Goal: Task Accomplishment & Management: Complete application form

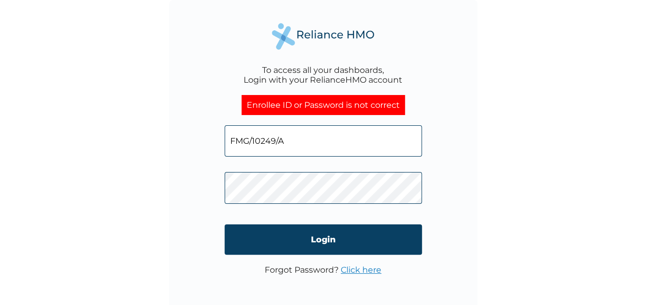
click at [154, 162] on div "To access all your dashboards, Login with your RelianceHMO account Enrollee ID …" at bounding box center [323, 152] width 646 height 305
click at [218, 189] on div "To access all your dashboards, Login with your RelianceHMO account Enrollee ID …" at bounding box center [323, 154] width 308 height 308
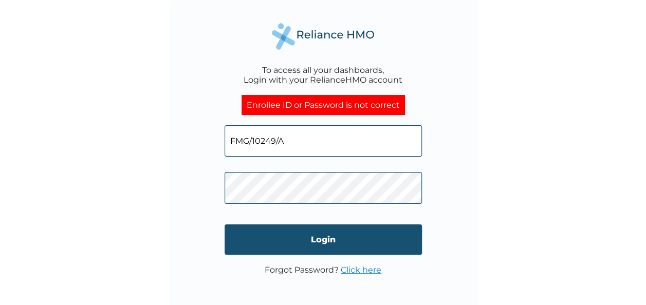
click at [232, 240] on input "Login" at bounding box center [323, 240] width 197 height 30
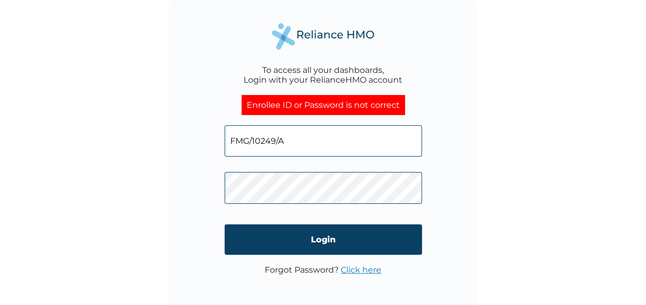
click at [355, 270] on link "Click here" at bounding box center [361, 270] width 41 height 10
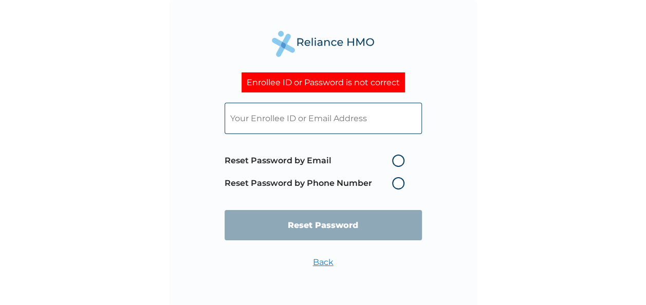
click at [244, 120] on input "text" at bounding box center [323, 118] width 197 height 31
click at [254, 123] on input "text" at bounding box center [323, 118] width 197 height 31
paste input "FMG/10249/A"
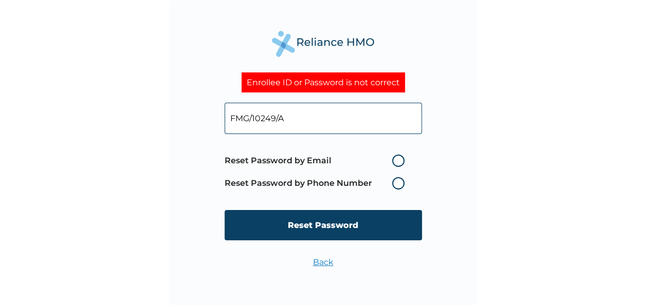
type input "FMG/10249/A"
click at [398, 160] on label "Reset Password by Email" at bounding box center [317, 161] width 185 height 12
click at [394, 160] on input "Reset Password by Email" at bounding box center [386, 161] width 16 height 16
radio input "true"
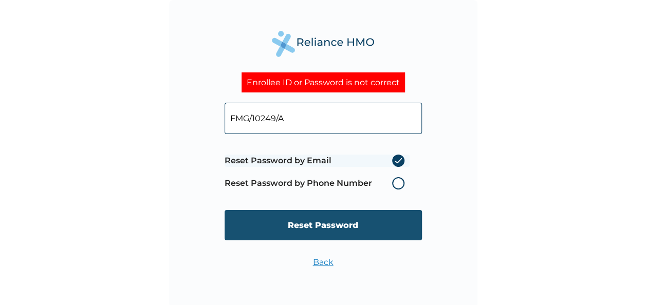
click at [325, 227] on input "Reset Password" at bounding box center [323, 225] width 197 height 30
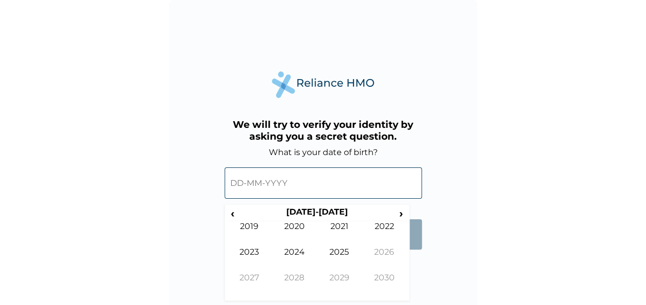
click at [237, 186] on input "text" at bounding box center [323, 183] width 197 height 31
click at [402, 214] on span "›" at bounding box center [401, 213] width 11 height 13
click at [234, 217] on span "‹" at bounding box center [232, 213] width 11 height 13
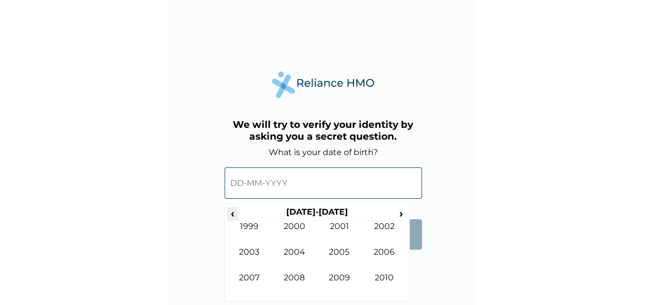
click at [234, 217] on span "‹" at bounding box center [232, 213] width 11 height 13
click at [248, 253] on td "1973" at bounding box center [249, 260] width 45 height 26
click at [247, 253] on td "May" at bounding box center [249, 260] width 45 height 26
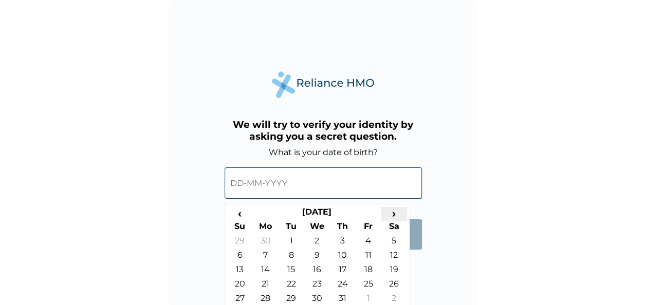
click at [392, 212] on span "›" at bounding box center [394, 213] width 26 height 13
click at [241, 258] on td "3" at bounding box center [240, 257] width 26 height 14
type input "03-06-1973"
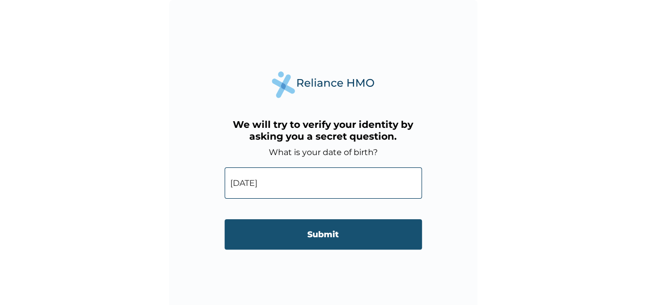
click at [333, 231] on input "Submit" at bounding box center [323, 234] width 197 height 30
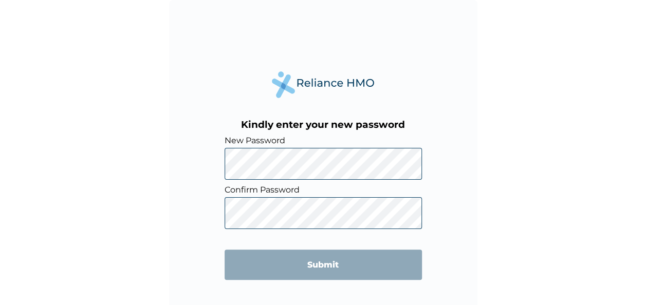
click at [189, 227] on div "Kindly enter your new password New Password Confirm Password Submit" at bounding box center [323, 154] width 308 height 308
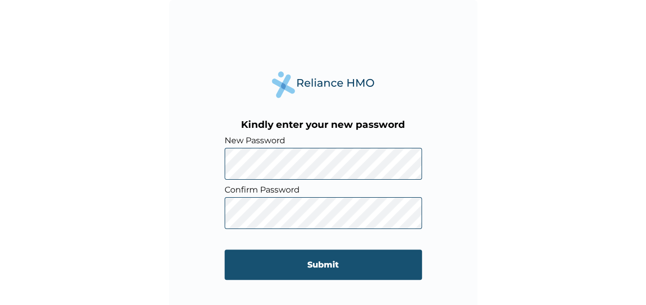
click at [234, 263] on input "Submit" at bounding box center [323, 265] width 197 height 30
click at [294, 274] on input "Submit" at bounding box center [323, 265] width 197 height 30
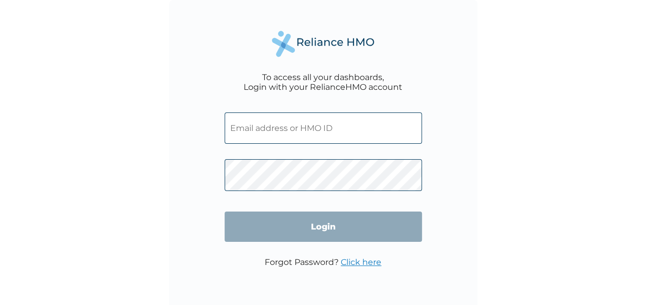
type input "FMG/10249/A"
click at [326, 224] on input "Login" at bounding box center [323, 227] width 197 height 30
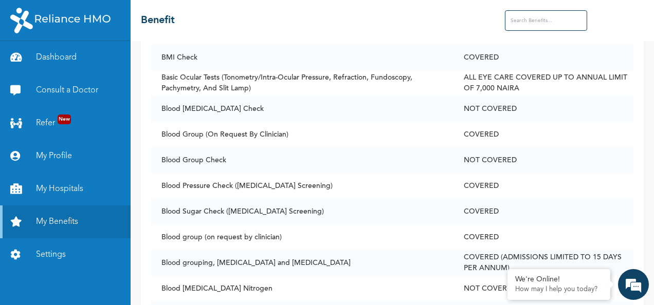
scroll to position [534, 0]
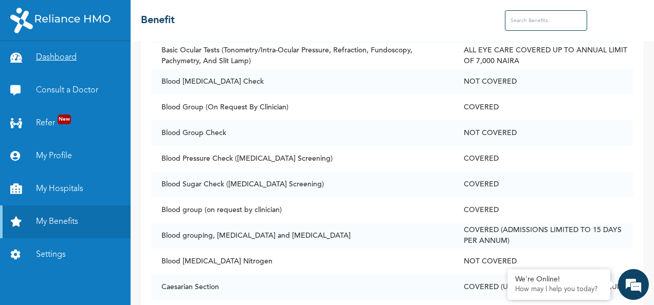
click at [53, 59] on link "Dashboard" at bounding box center [65, 57] width 131 height 33
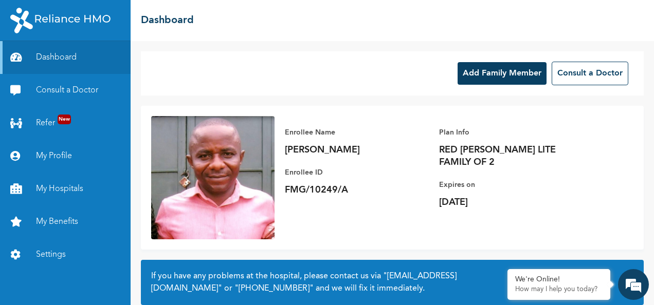
click at [490, 73] on button "Add Family Member" at bounding box center [501, 73] width 89 height 23
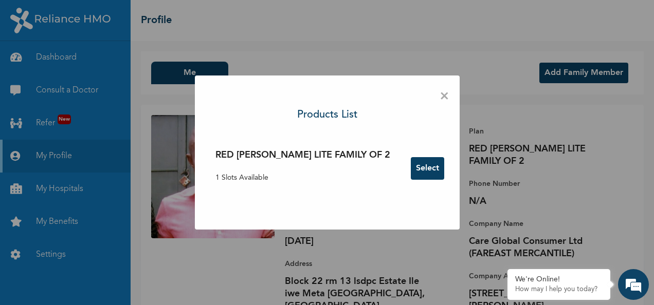
click at [411, 167] on button "Select" at bounding box center [427, 168] width 33 height 23
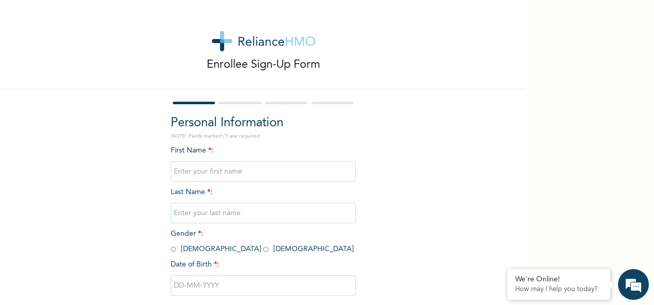
click at [186, 170] on input "text" at bounding box center [263, 171] width 185 height 21
type input "Eniola"
click at [208, 214] on input "text" at bounding box center [263, 213] width 185 height 21
type input "Sogbesan"
click at [422, 172] on div "Enrollee Sign-Up Form Personal Information NOTE: Fields marked (*) are required…" at bounding box center [263, 177] width 526 height 354
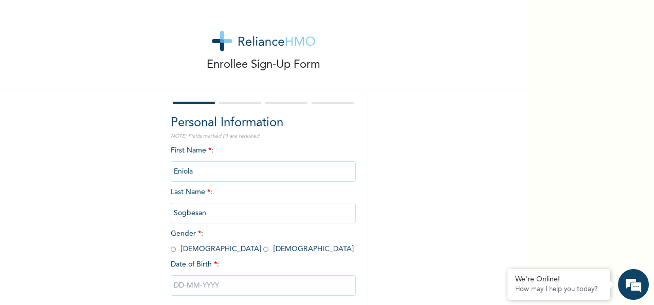
click at [263, 250] on input "radio" at bounding box center [265, 250] width 5 height 10
radio input "true"
click at [179, 288] on input "text" at bounding box center [263, 285] width 185 height 21
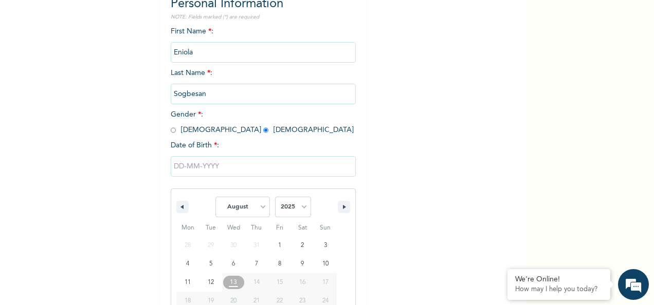
scroll to position [162, 0]
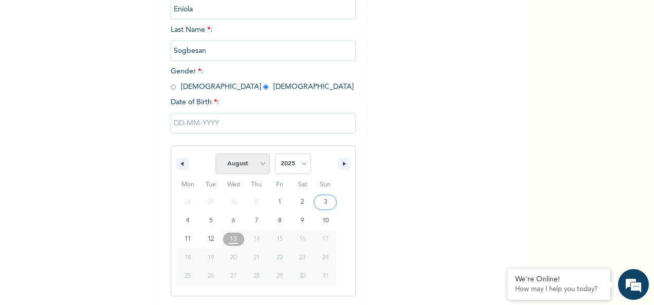
click at [260, 162] on select "January February March April May June July August September October November De…" at bounding box center [242, 164] width 54 height 21
click at [215, 155] on select "January February March April May June July August September October November De…" at bounding box center [242, 164] width 54 height 21
select select "7"
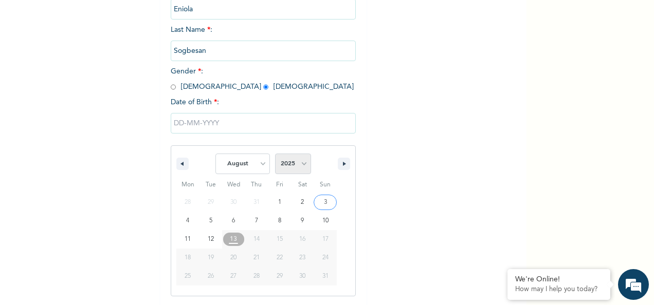
click at [299, 168] on select "2025 2024 2023 2022 2021 2020 2019 2018 2017 2016 2015 2014 2013 2012 2011 2010…" at bounding box center [293, 164] width 36 height 21
select select "2008"
click at [275, 155] on select "2025 2024 2023 2022 2021 2020 2019 2018 2017 2016 2015 2014 2013 2012 2011 2010…" at bounding box center [293, 164] width 36 height 21
type input "08/18/2008"
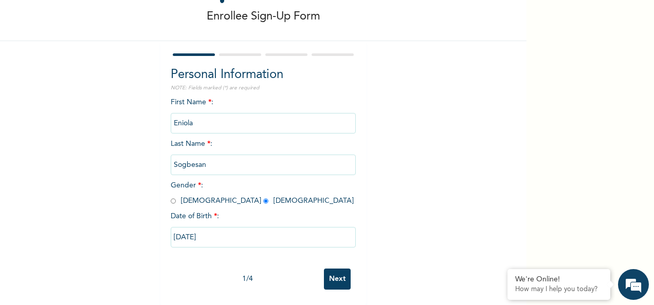
scroll to position [58, 0]
click at [230, 227] on input "08/18/2008" at bounding box center [263, 237] width 185 height 21
select select "7"
select select "2008"
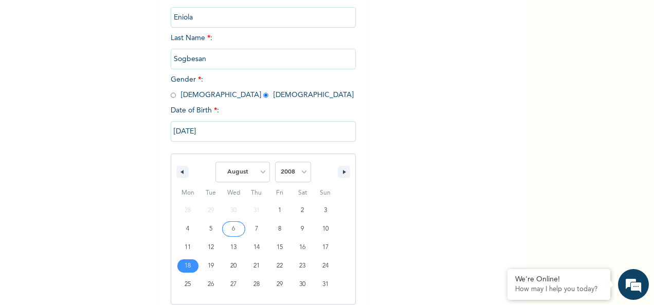
scroll to position [162, 0]
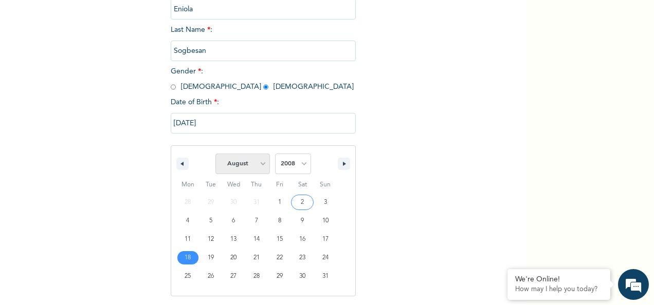
click at [257, 168] on select "January February March April May June July August September October November De…" at bounding box center [242, 164] width 54 height 21
select select "8"
click at [215, 155] on select "January February March April May June July August September October November De…" at bounding box center [242, 164] width 54 height 21
type input "09/18/2008"
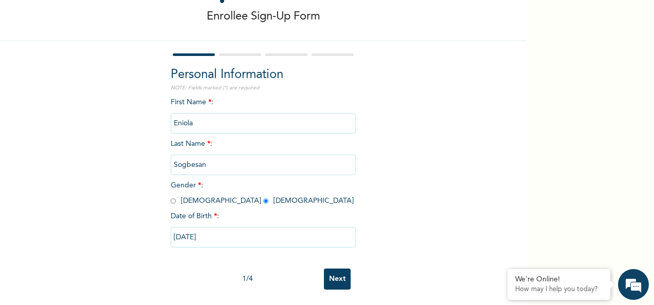
scroll to position [58, 0]
click at [335, 272] on input "Next" at bounding box center [337, 279] width 27 height 21
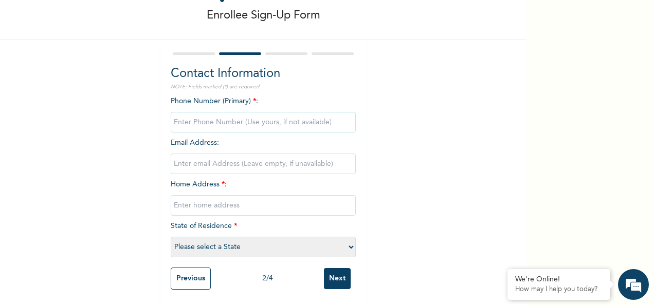
click at [195, 116] on input "phone" at bounding box center [263, 122] width 185 height 21
type input "09074190930"
click at [196, 154] on input "email" at bounding box center [263, 164] width 185 height 21
type input "enny.show11@gmail.com"
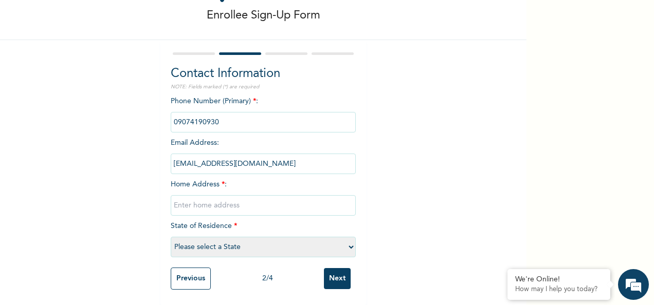
click at [181, 197] on input "text" at bounding box center [263, 205] width 185 height 21
type input "Block 22 rm 13 lsdpc estate isolo lagos"
click at [184, 241] on select "Please select a State Abia Abuja (FCT) Adamawa Akwa Ibom Anambra Bauchi Bayelsa…" at bounding box center [263, 247] width 185 height 21
select select "25"
click at [171, 237] on select "Please select a State Abia Abuja (FCT) Adamawa Akwa Ibom Anambra Bauchi Bayelsa…" at bounding box center [263, 247] width 185 height 21
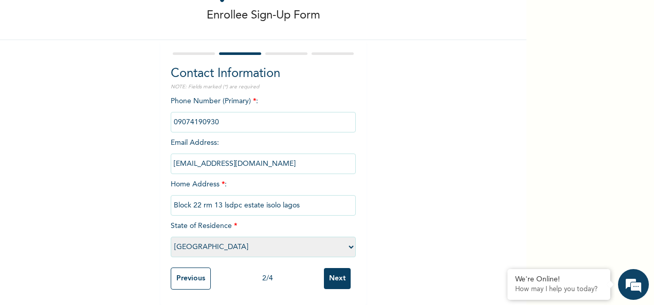
click at [337, 270] on input "Next" at bounding box center [337, 278] width 27 height 21
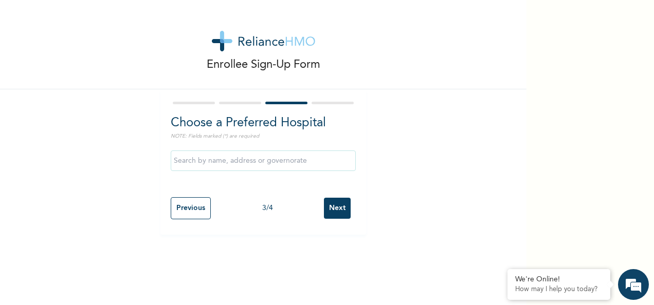
scroll to position [0, 0]
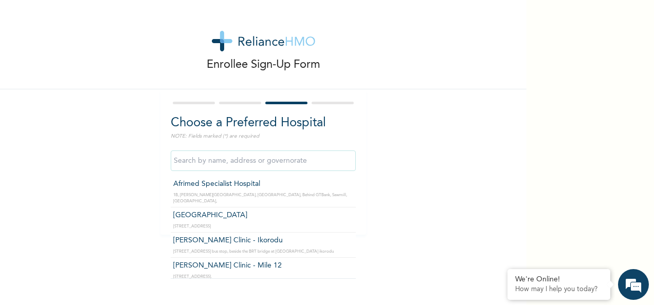
click at [282, 165] on input "text" at bounding box center [263, 161] width 185 height 21
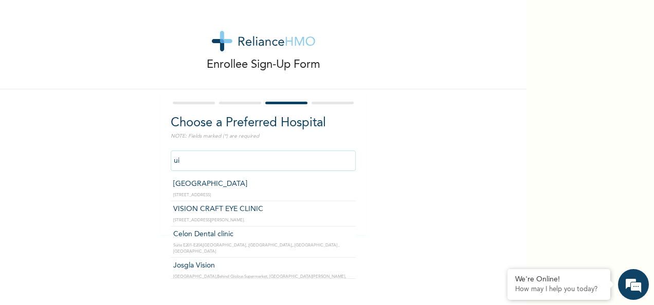
type input "u"
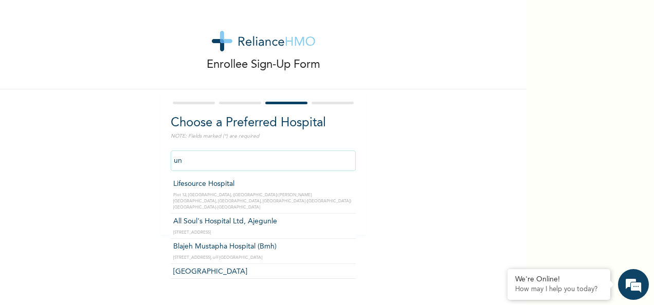
type input "u"
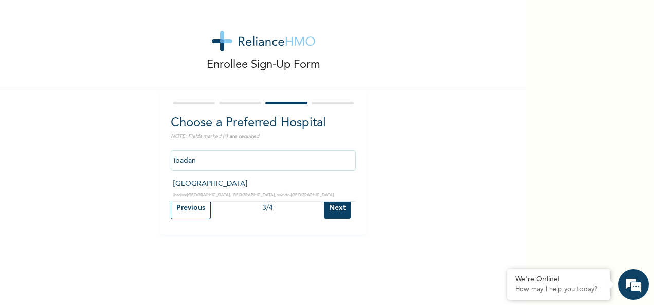
click at [207, 163] on input "ibadan" at bounding box center [263, 161] width 185 height 21
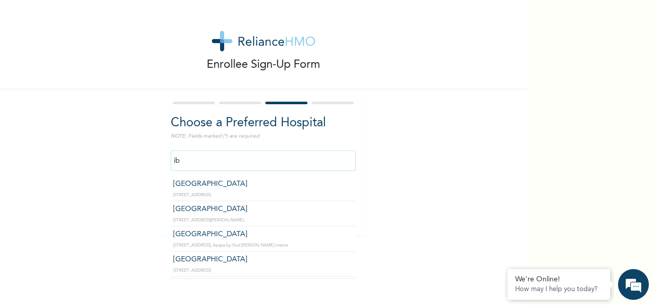
type input "i"
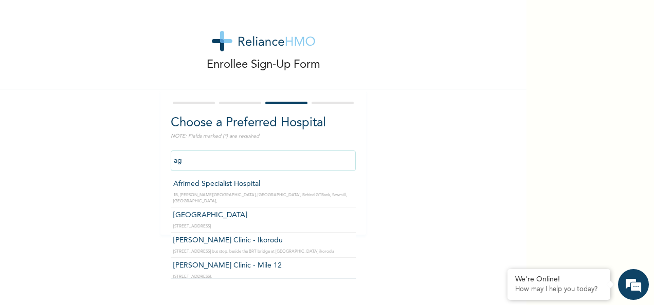
type input "a"
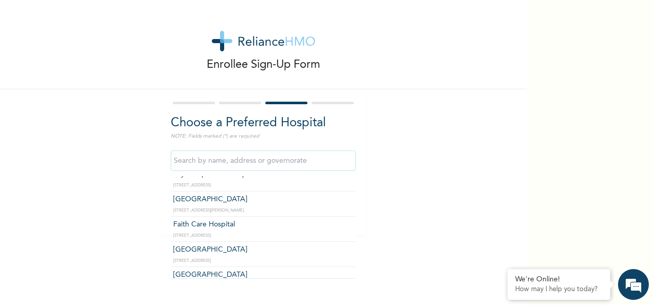
scroll to position [219, 0]
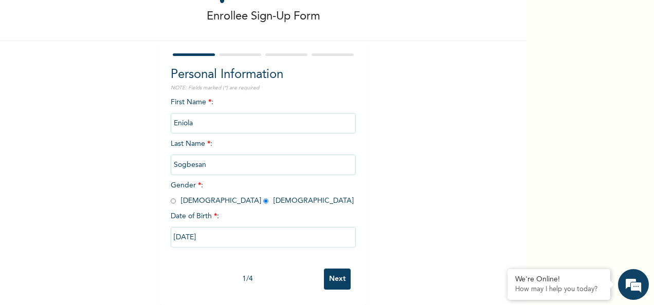
scroll to position [53, 0]
click at [329, 288] on div "1 / 4 Next" at bounding box center [263, 279] width 185 height 31
click at [330, 279] on input "Next" at bounding box center [337, 279] width 27 height 21
select select "25"
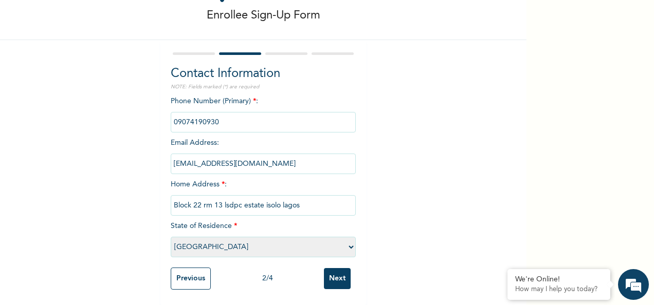
click at [335, 205] on input "Block 22 rm 13 lsdpc estate isolo lagos" at bounding box center [263, 205] width 185 height 21
type input "B"
type input "University of Ibadan, Obafemi Awolowo hall"
click at [346, 245] on select "Please select a State Abia Abuja (FCT) Adamawa Akwa Ibom Anambra Bauchi Bayelsa…" at bounding box center [263, 247] width 185 height 21
select select "31"
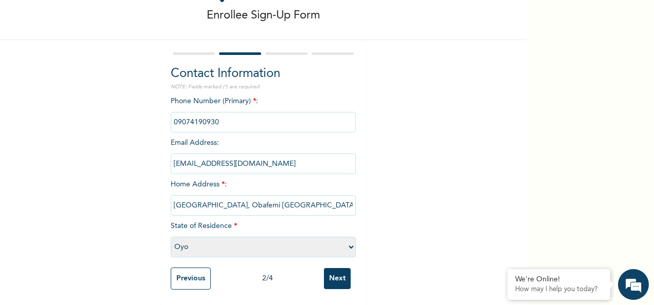
click at [171, 237] on select "Please select a State Abia Abuja (FCT) Adamawa Akwa Ibom Anambra Bauchi Bayelsa…" at bounding box center [263, 247] width 185 height 21
click at [340, 275] on input "Next" at bounding box center [337, 278] width 27 height 21
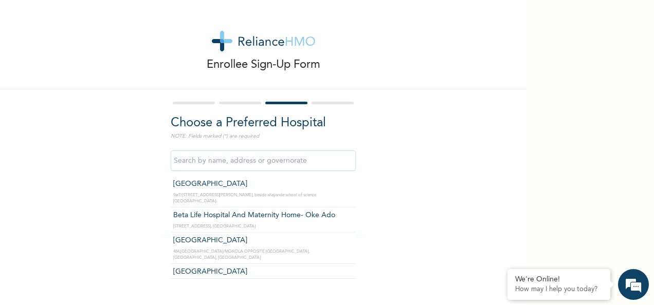
click at [285, 158] on input "text" at bounding box center [263, 161] width 185 height 21
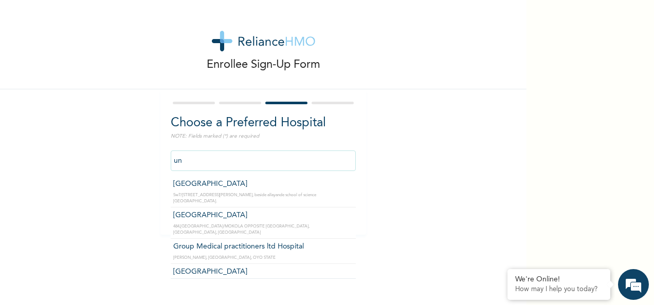
type input "u"
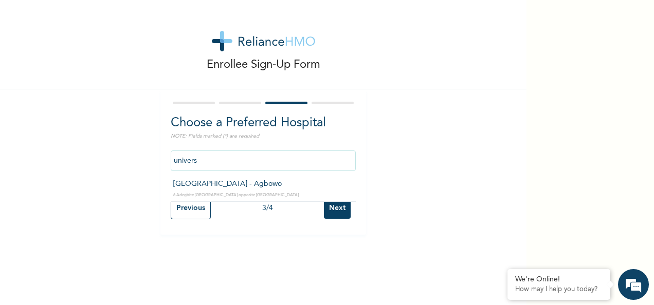
type input "[GEOGRAPHIC_DATA] - Agbowo"
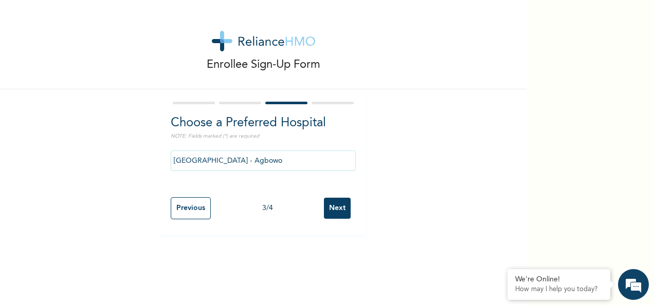
click at [342, 209] on input "Next" at bounding box center [337, 208] width 27 height 21
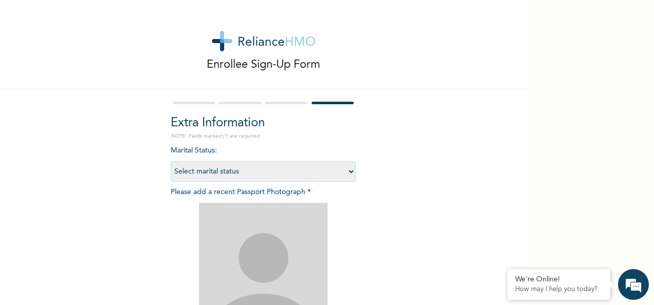
click at [348, 170] on select "Select marital status Single Married Divorced Widow/Widower" at bounding box center [263, 171] width 185 height 21
select select "1"
click at [171, 161] on select "Select marital status Single Married Divorced Widow/Widower" at bounding box center [263, 171] width 185 height 21
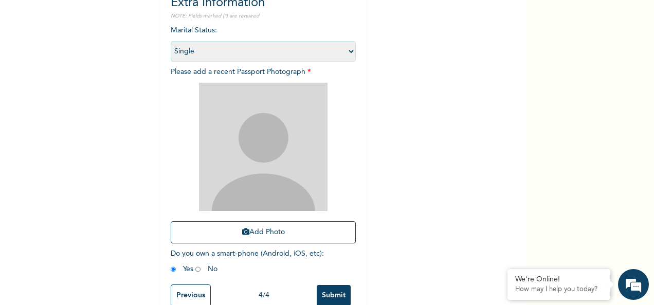
scroll to position [121, 0]
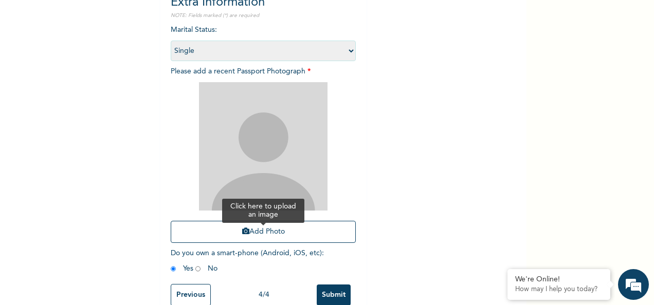
click at [268, 233] on button "Add Photo" at bounding box center [263, 232] width 185 height 22
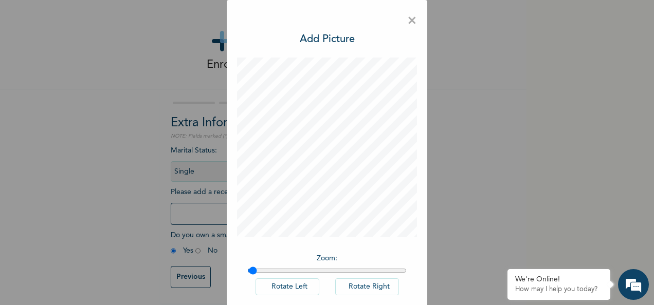
type input "1"
drag, startPoint x: 248, startPoint y: 269, endPoint x: 241, endPoint y: 275, distance: 9.5
click at [247, 275] on input "range" at bounding box center [326, 271] width 159 height 8
click at [316, 44] on h3 "Add Picture" at bounding box center [327, 39] width 55 height 15
click at [247, 271] on input "range" at bounding box center [326, 271] width 159 height 8
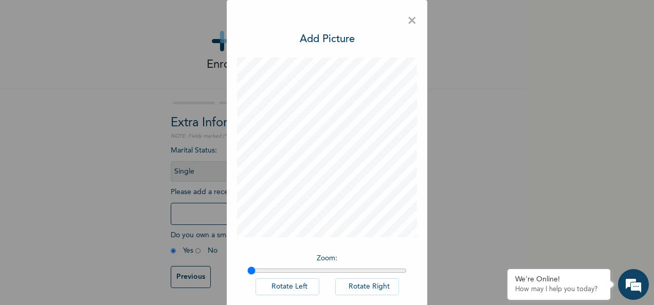
click at [414, 247] on div "× Add Picture Zoom : Rotate Left Rotate Right DONE" at bounding box center [327, 179] width 200 height 359
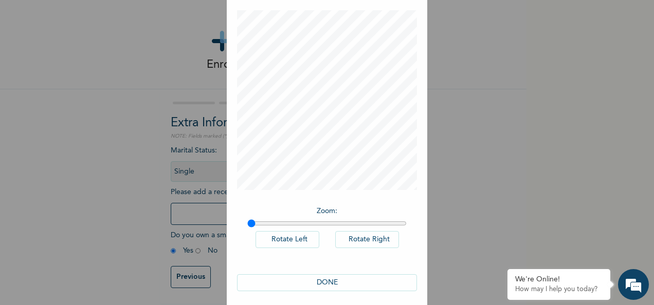
scroll to position [48, 0]
click at [321, 279] on button "DONE" at bounding box center [327, 281] width 180 height 17
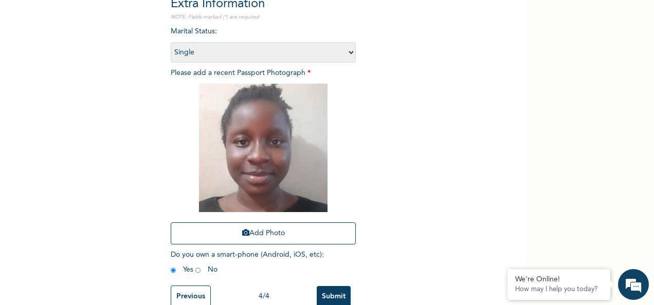
scroll to position [146, 0]
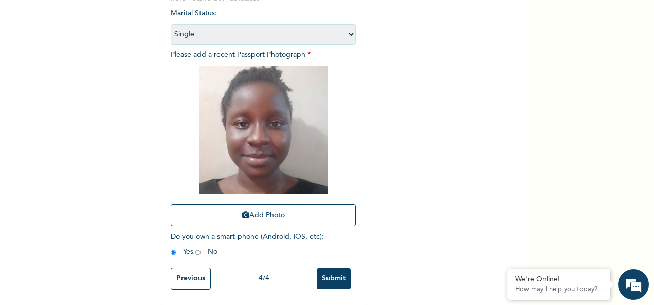
click at [329, 274] on input "Submit" at bounding box center [334, 278] width 34 height 21
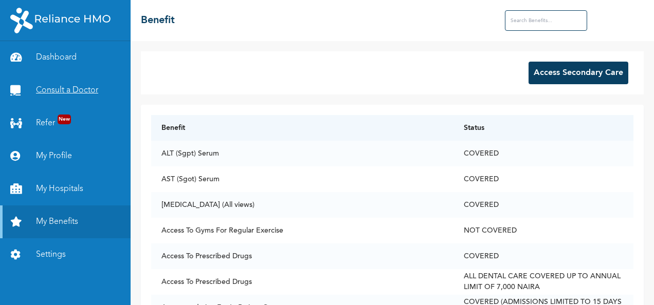
click at [46, 100] on link "Consult a Doctor" at bounding box center [65, 90] width 131 height 33
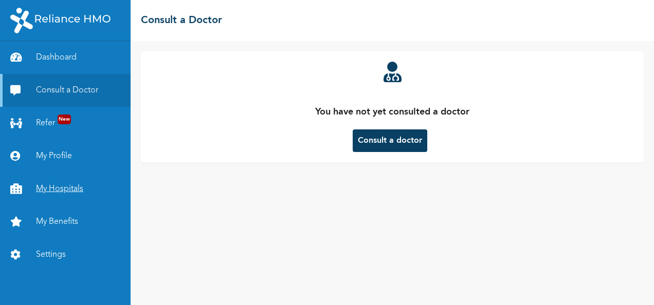
click at [57, 185] on link "My Hospitals" at bounding box center [65, 189] width 131 height 33
